Goal: Task Accomplishment & Management: Manage account settings

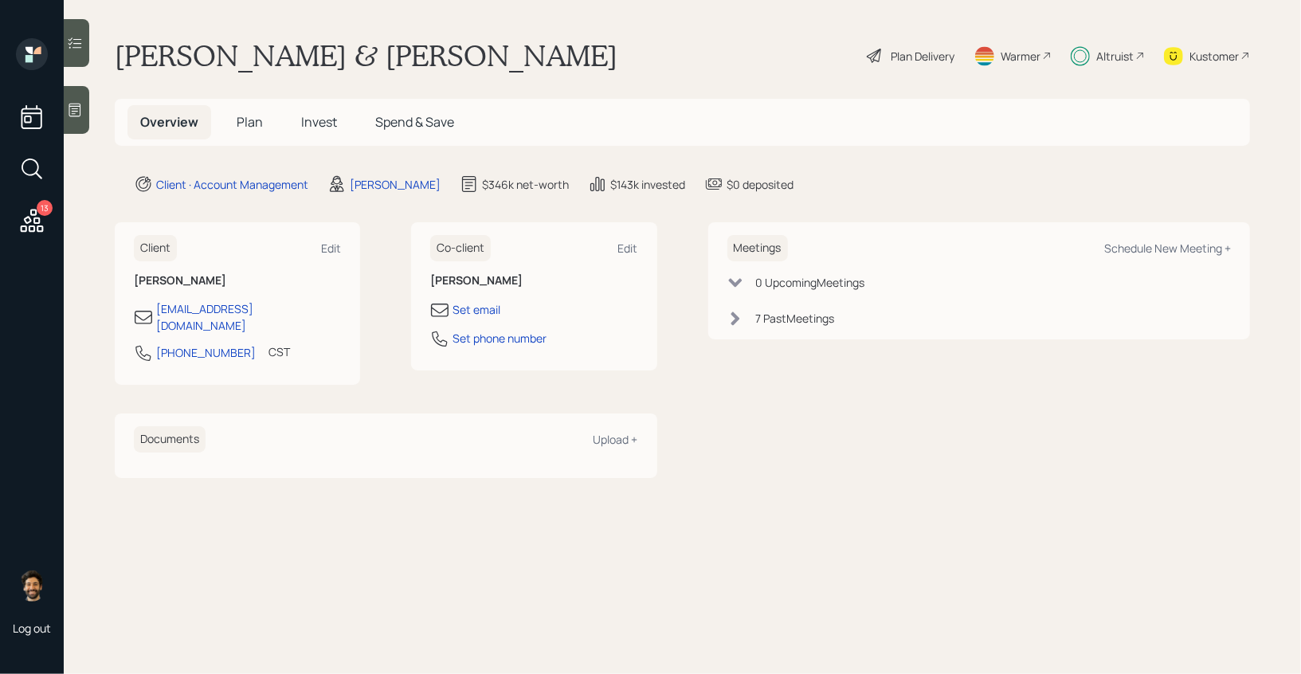
click at [1135, 57] on icon at bounding box center [1140, 56] width 10 height 10
click at [37, 213] on icon at bounding box center [32, 220] width 29 height 29
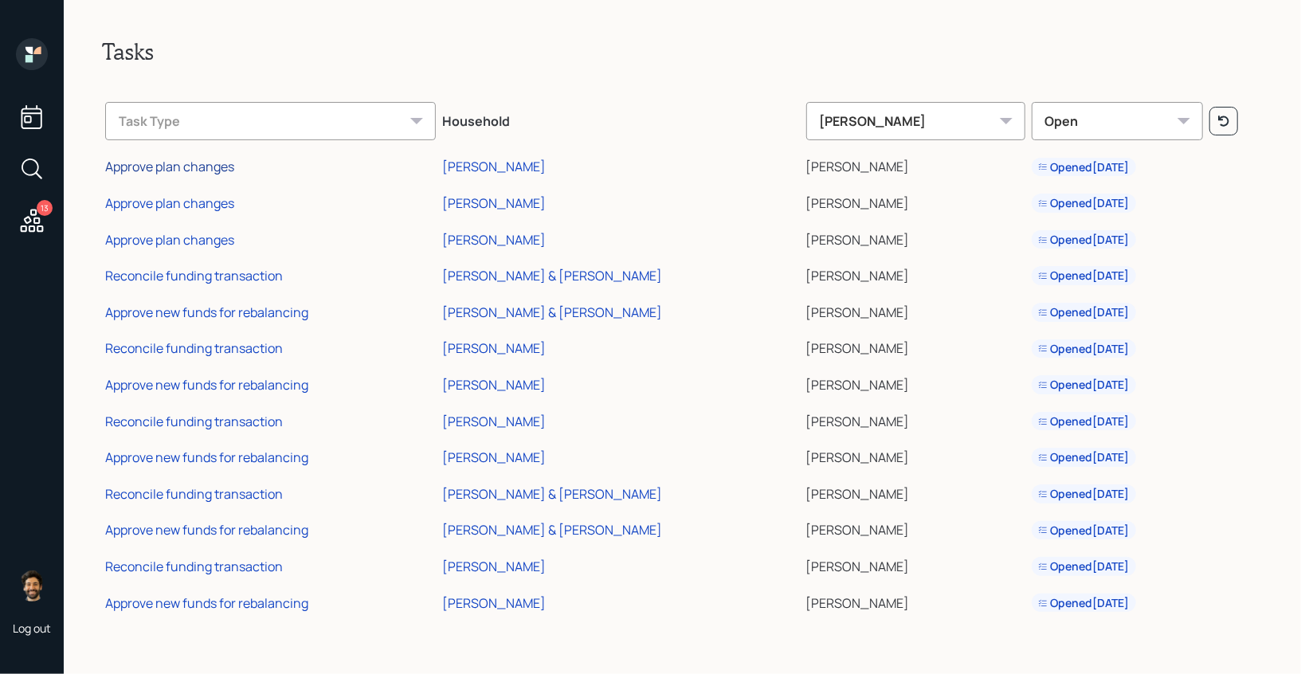
click at [197, 164] on div "Approve plan changes" at bounding box center [169, 167] width 129 height 18
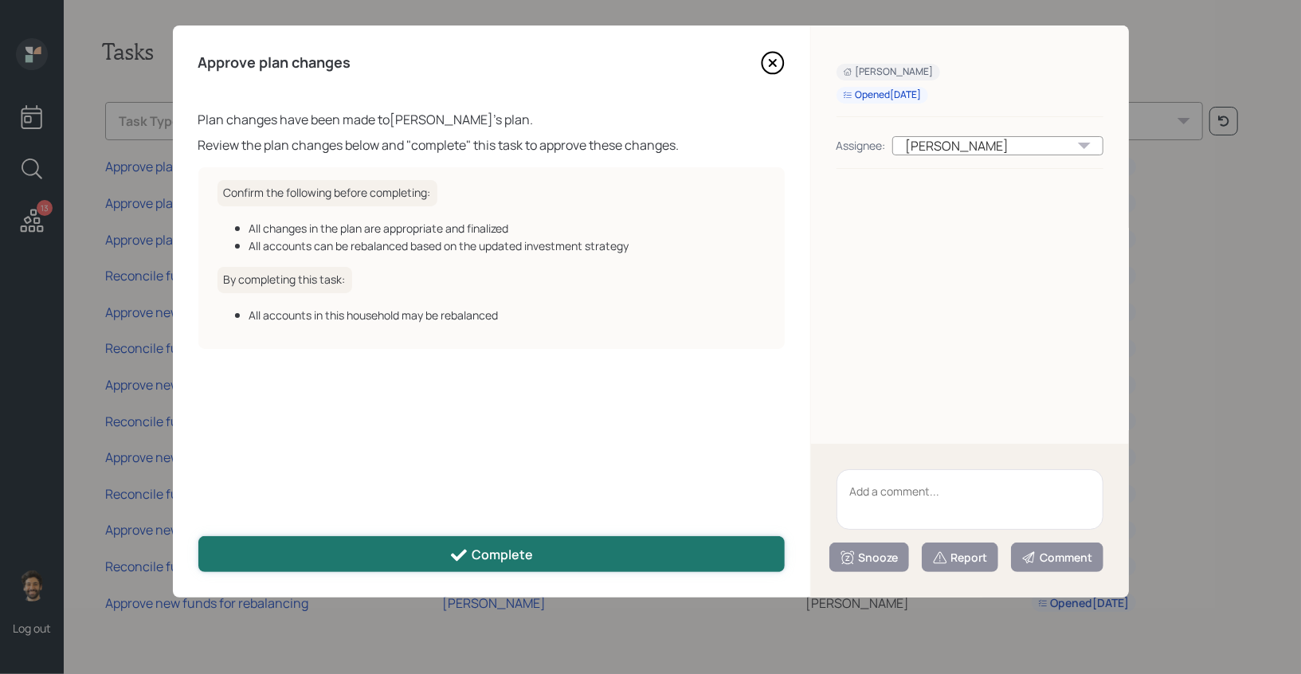
click at [612, 558] on button "Complete" at bounding box center [491, 554] width 586 height 36
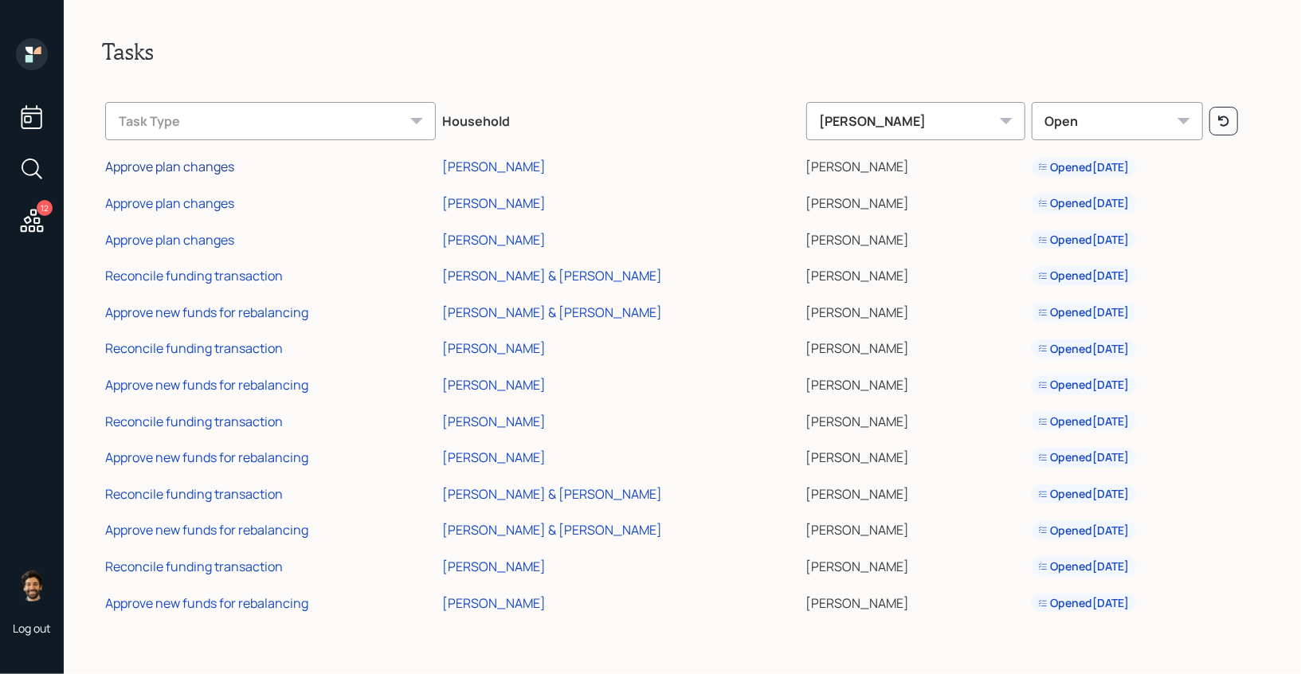
click at [210, 169] on div "Approve plan changes" at bounding box center [169, 167] width 129 height 18
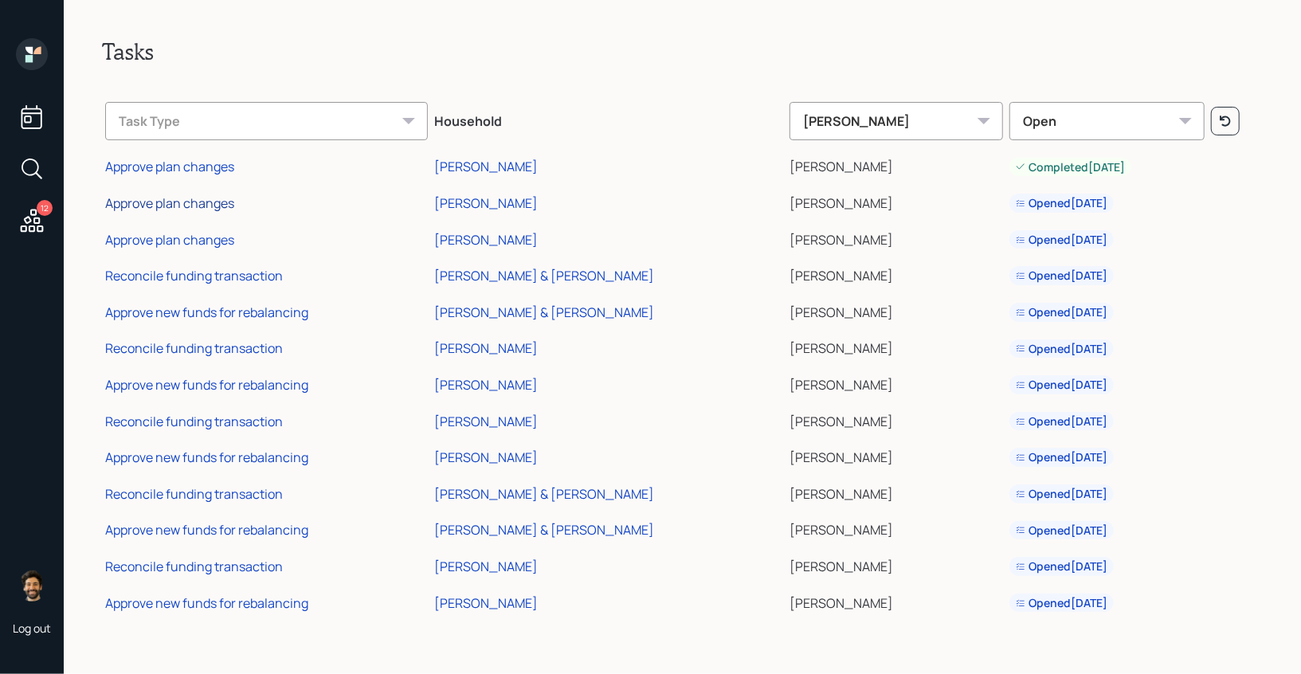
click at [189, 204] on div "Approve plan changes" at bounding box center [169, 203] width 129 height 18
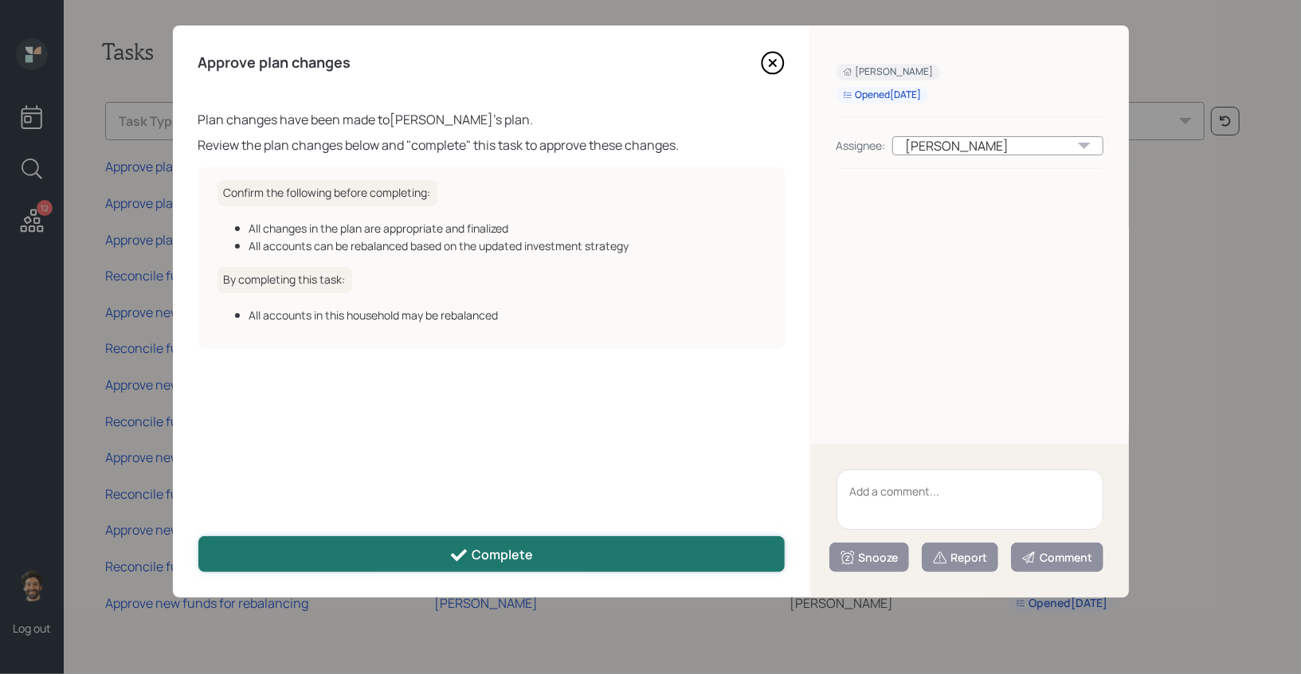
click at [463, 556] on icon at bounding box center [458, 555] width 19 height 19
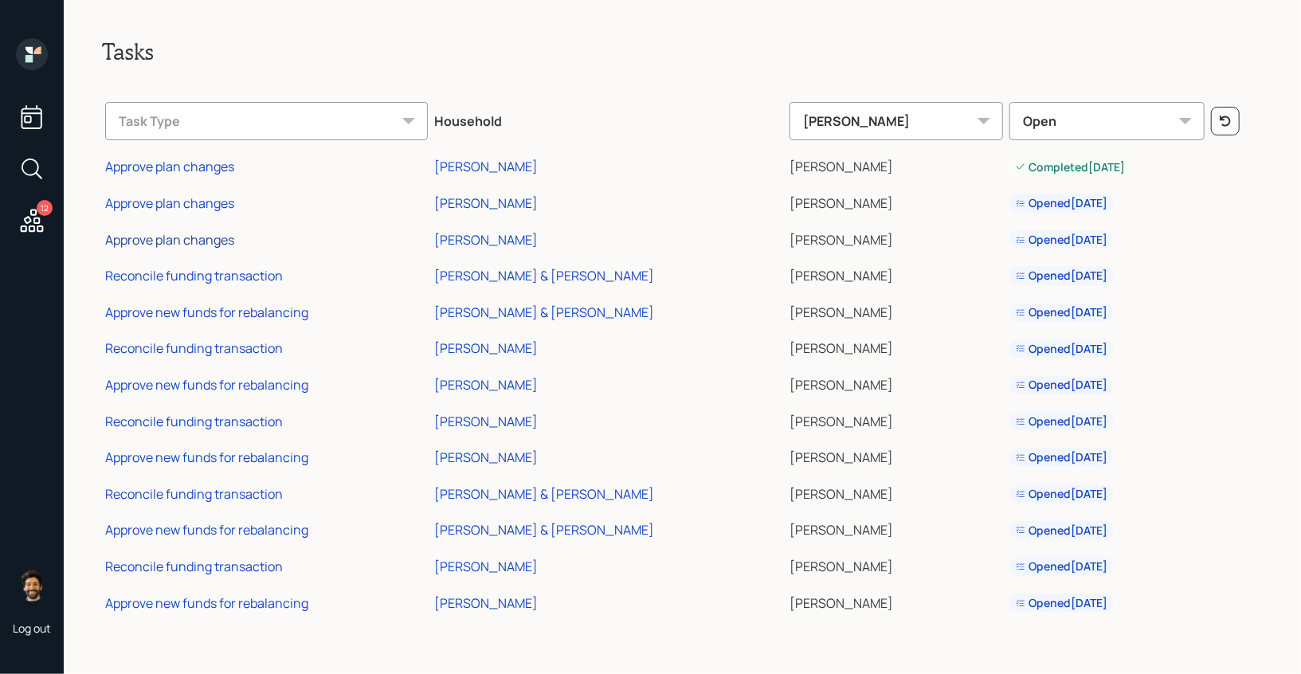
click at [161, 244] on div "Approve plan changes" at bounding box center [169, 240] width 129 height 18
click at [170, 237] on div "Approve plan changes" at bounding box center [169, 240] width 129 height 18
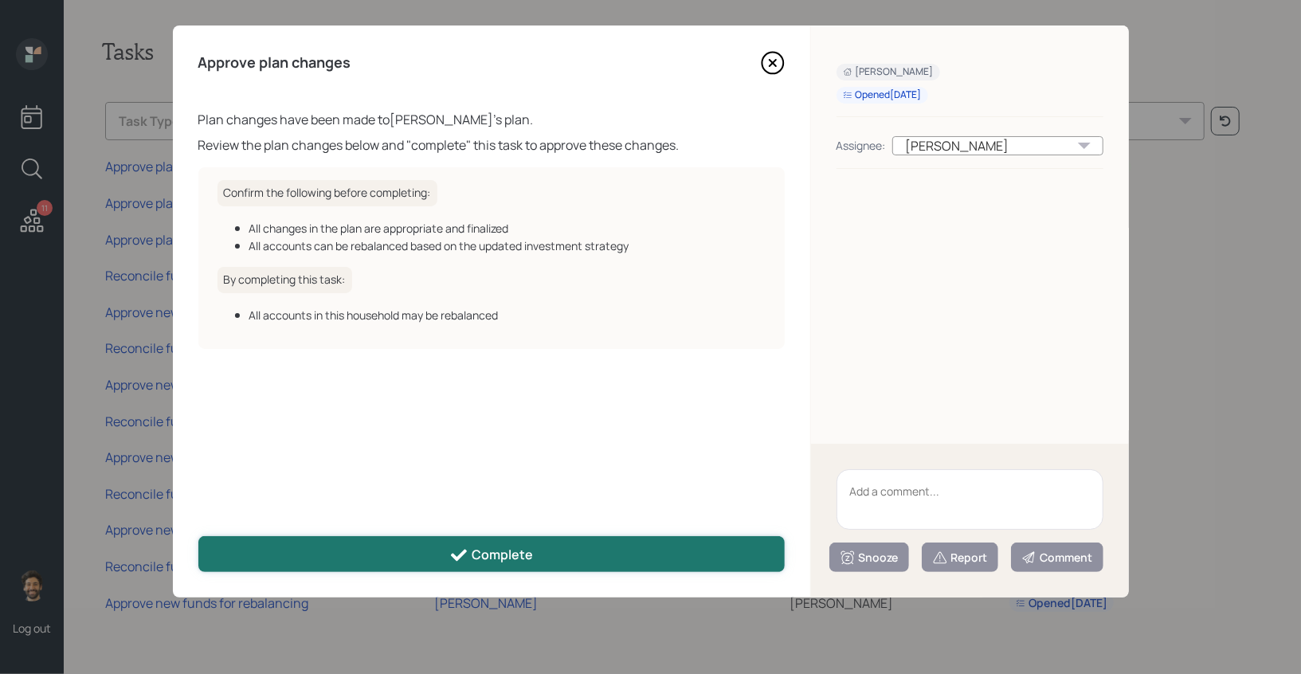
click at [475, 551] on div "Complete" at bounding box center [491, 555] width 84 height 19
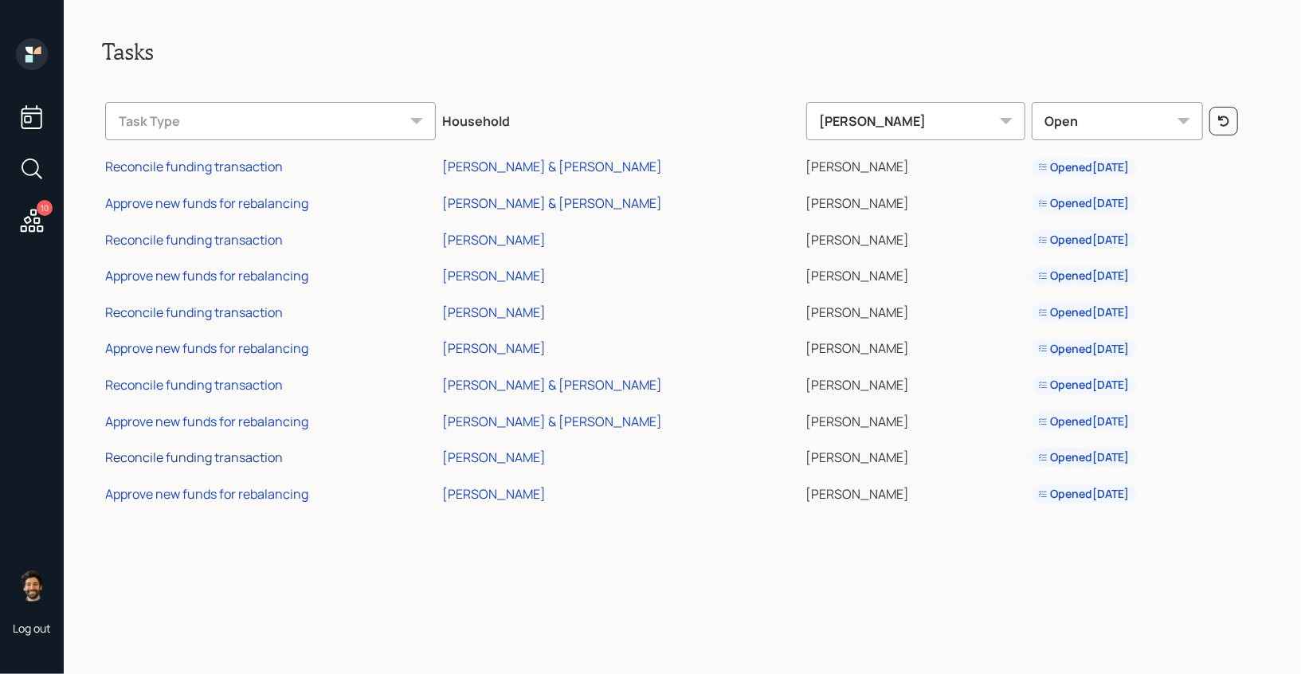
click at [186, 457] on div "Reconcile funding transaction" at bounding box center [194, 457] width 178 height 18
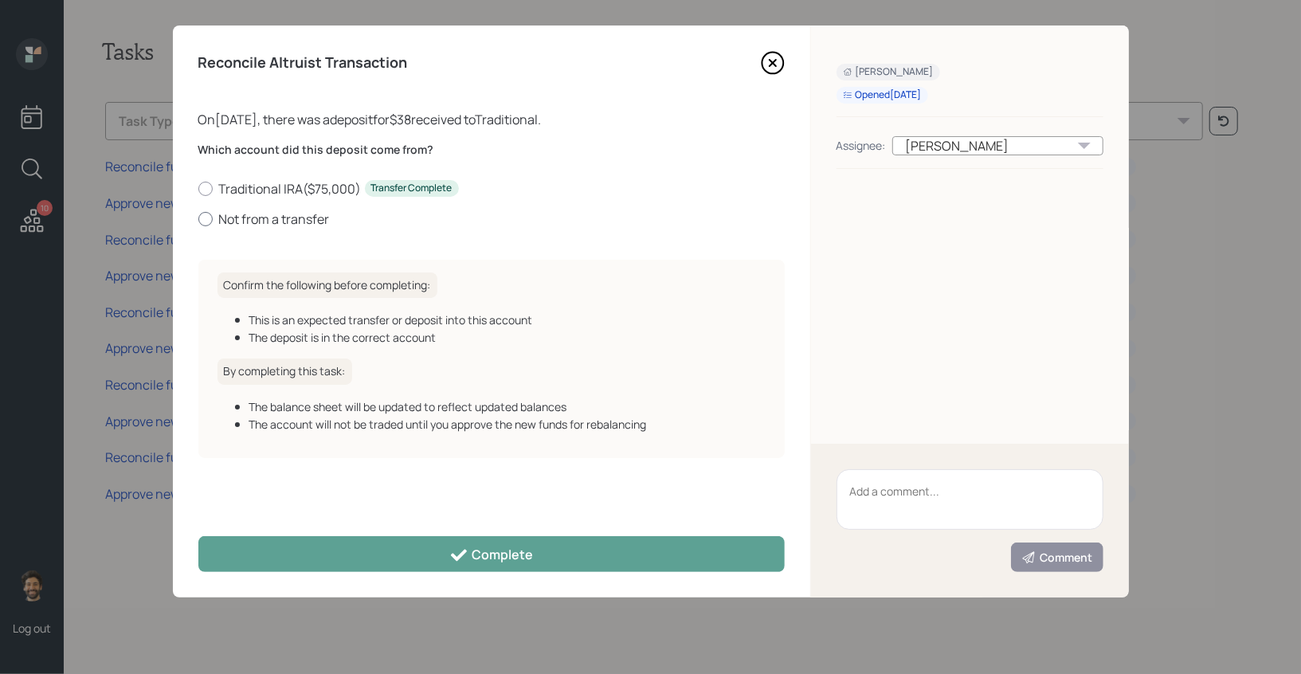
click at [217, 216] on label "Not from a transfer" at bounding box center [491, 219] width 586 height 18
click at [198, 218] on input "Not from a transfer" at bounding box center [198, 218] width 1 height 1
radio input "true"
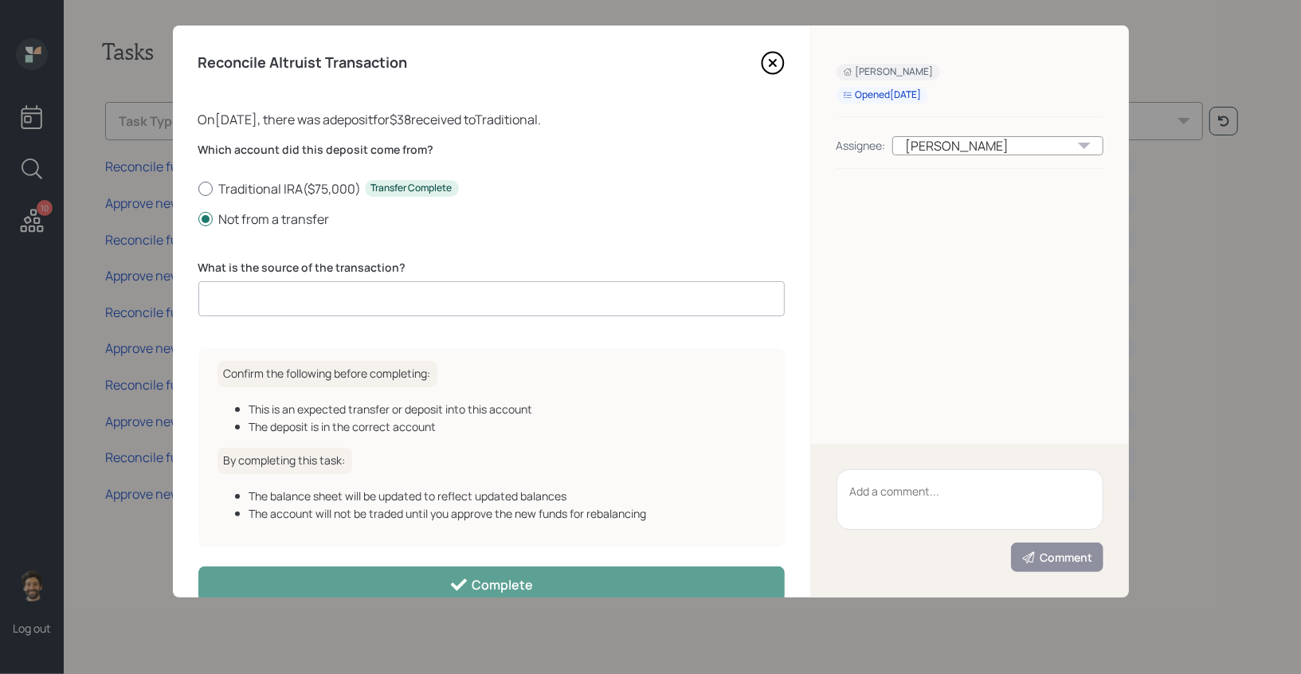
click at [256, 188] on label "Traditional IRA ( $75,000 ) Transfer Complete" at bounding box center [491, 189] width 586 height 18
click at [198, 188] on input "Traditional IRA ( $75,000 ) Transfer Complete" at bounding box center [198, 188] width 1 height 1
radio input "true"
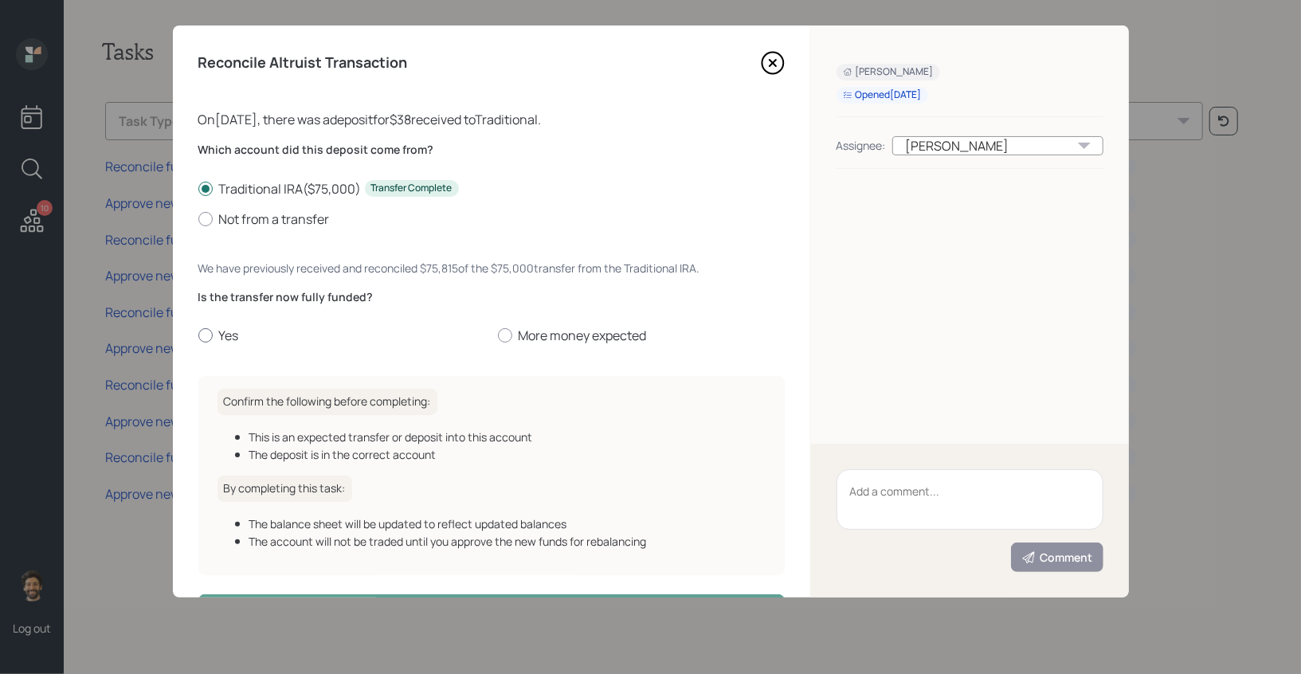
click at [217, 333] on label "Yes" at bounding box center [341, 336] width 287 height 18
click at [198, 335] on input "Yes" at bounding box center [198, 335] width 1 height 1
radio input "true"
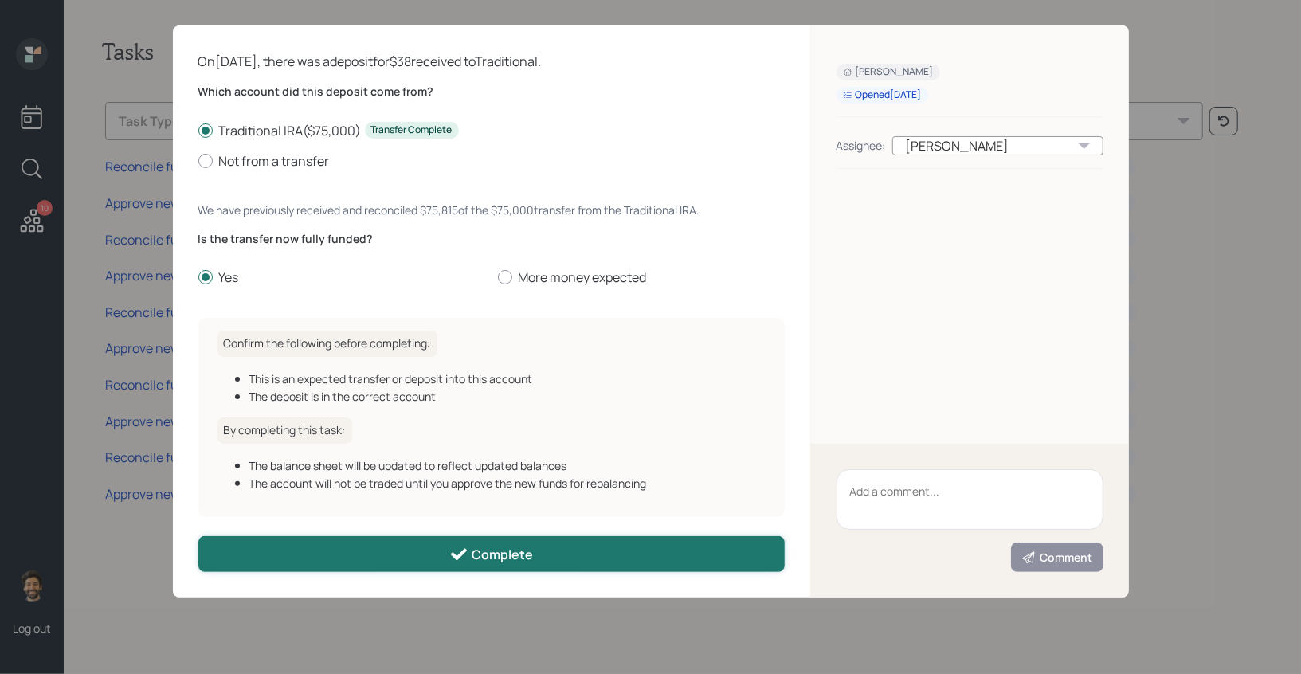
click at [344, 542] on button "Complete" at bounding box center [491, 554] width 586 height 36
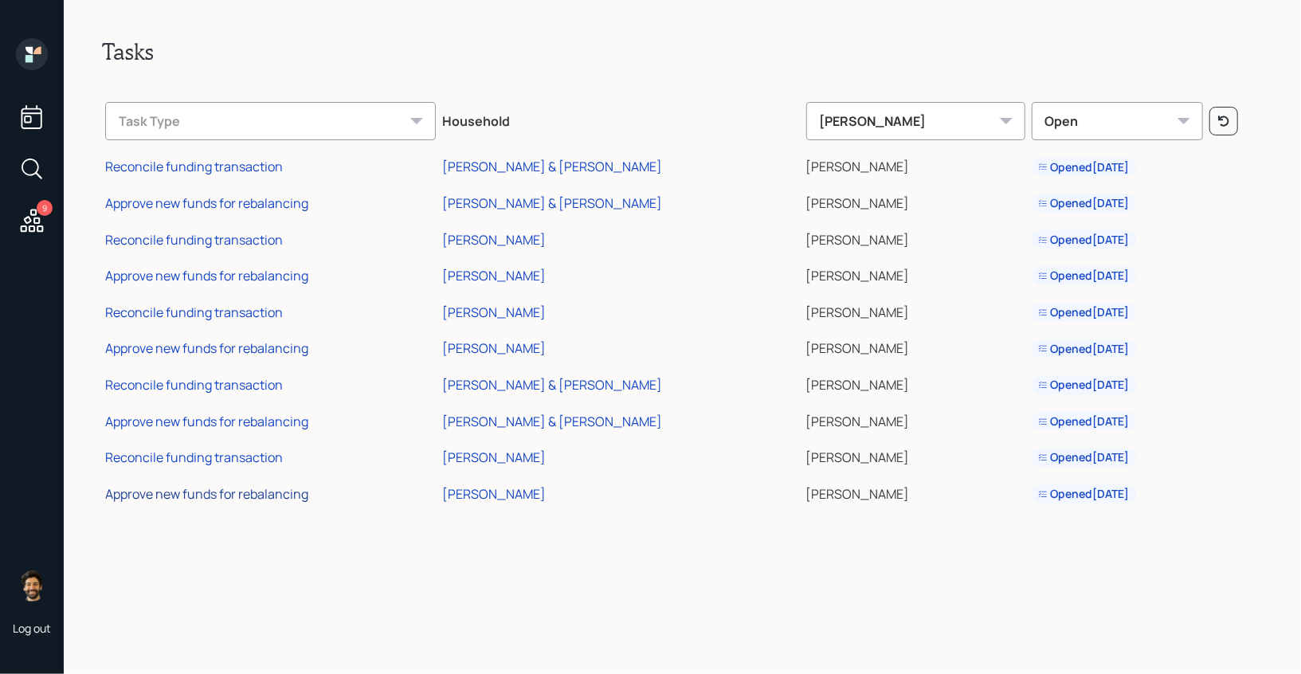
click at [221, 498] on div "Approve new funds for rebalancing" at bounding box center [206, 494] width 203 height 18
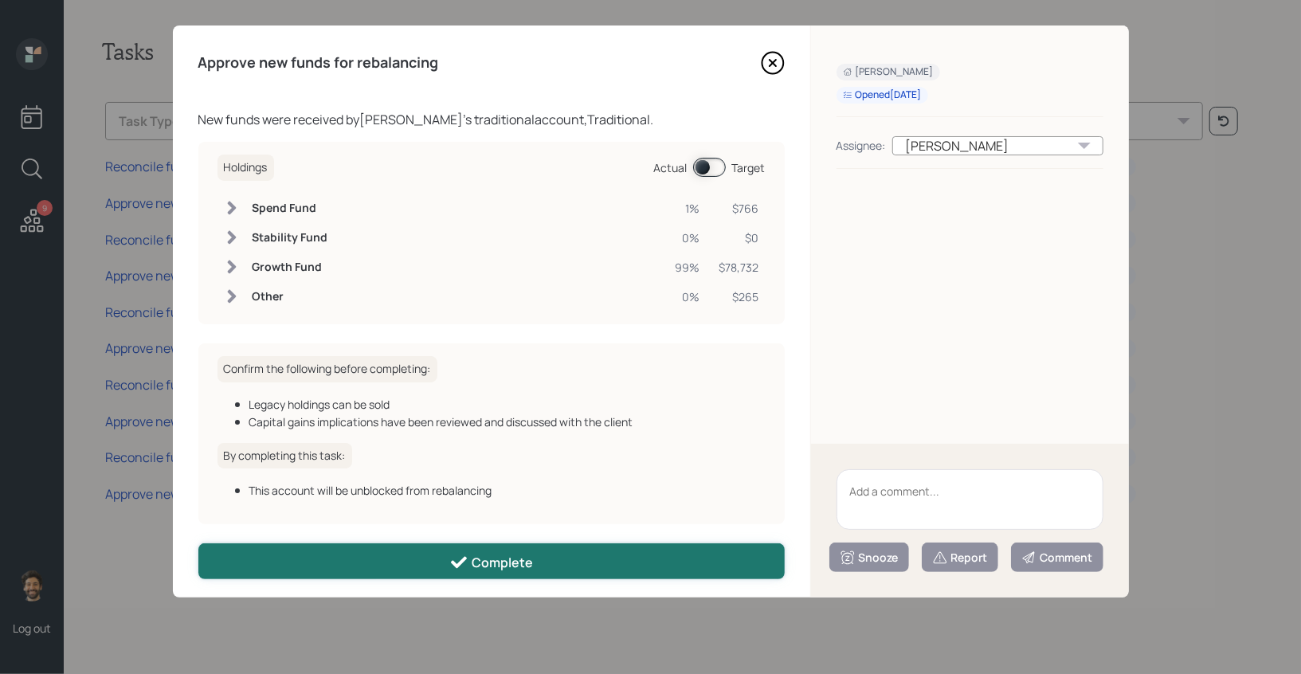
click at [304, 562] on button "Complete" at bounding box center [491, 561] width 586 height 36
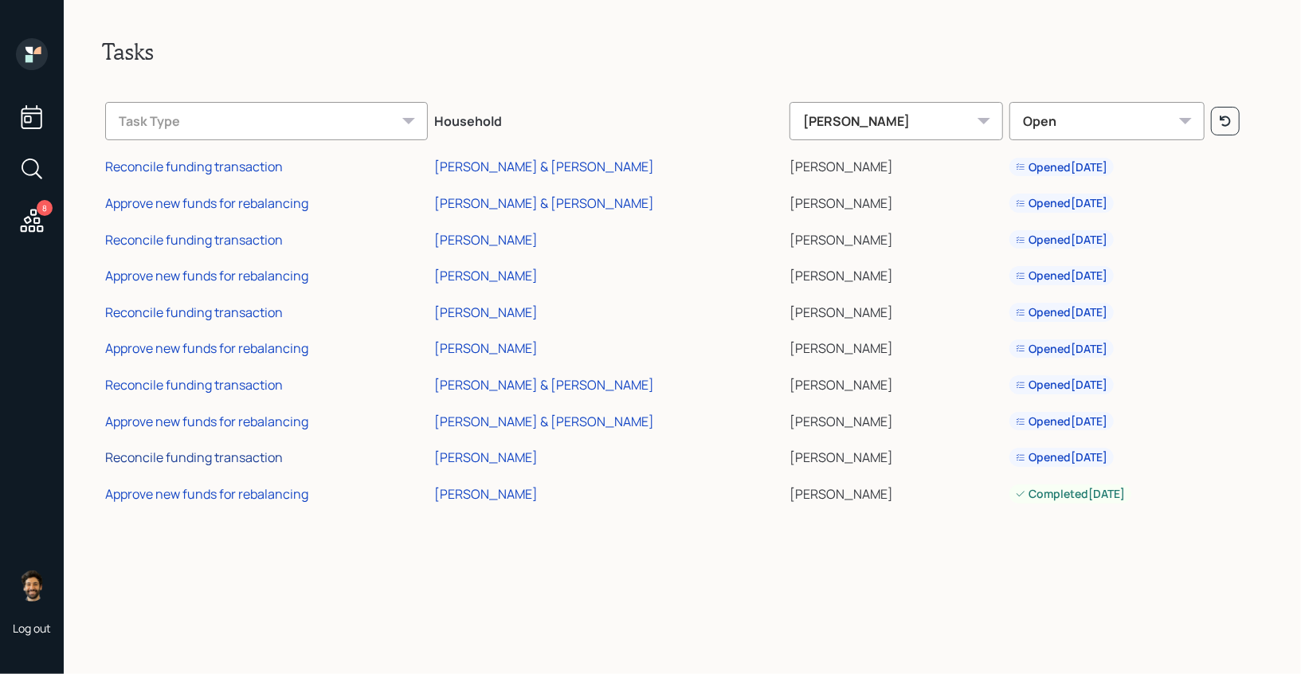
click at [199, 452] on div "Reconcile funding transaction" at bounding box center [194, 457] width 178 height 18
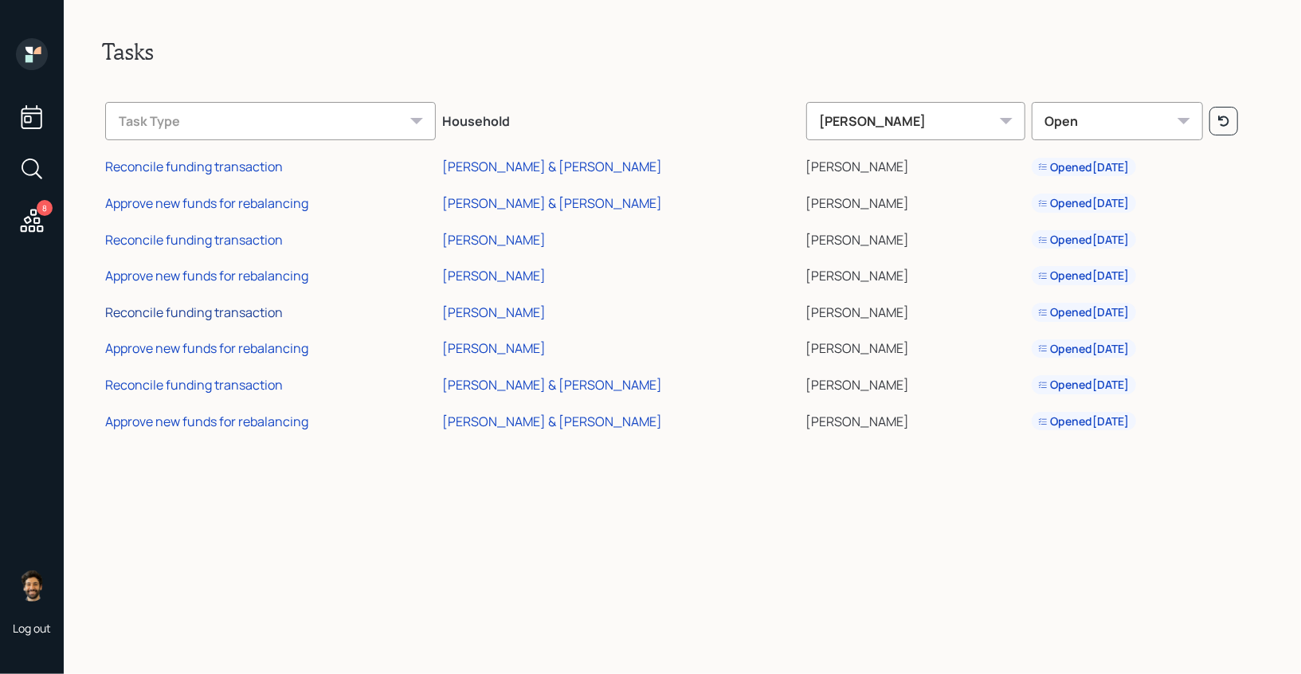
click at [242, 314] on div "Reconcile funding transaction" at bounding box center [194, 313] width 178 height 18
click at [530, 302] on td "[PERSON_NAME]" at bounding box center [621, 310] width 364 height 37
click at [535, 311] on div "[PERSON_NAME]" at bounding box center [494, 313] width 104 height 18
